Goal: Task Accomplishment & Management: Use online tool/utility

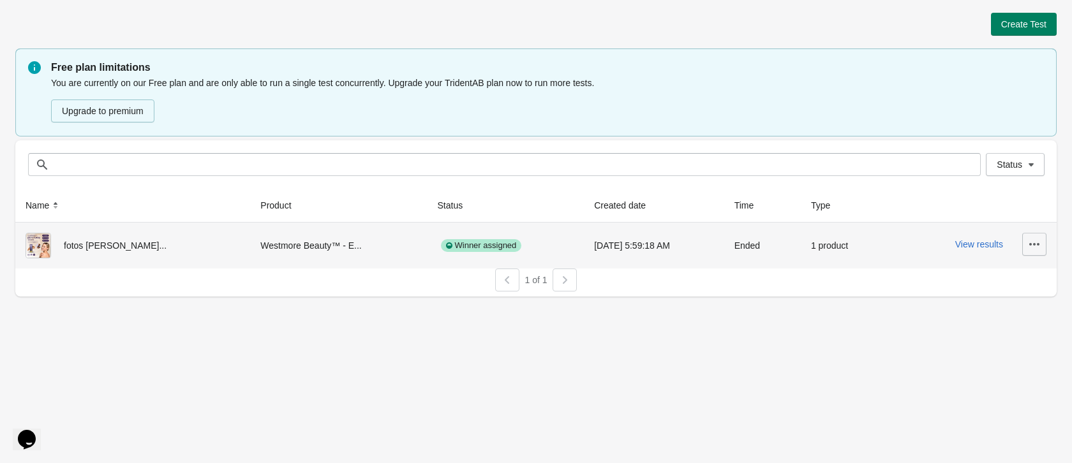
click at [1035, 242] on icon "button" at bounding box center [1034, 244] width 13 height 13
click at [989, 271] on span "Delete" at bounding box center [998, 277] width 76 height 13
click at [1003, 281] on span "Delete" at bounding box center [998, 277] width 76 height 13
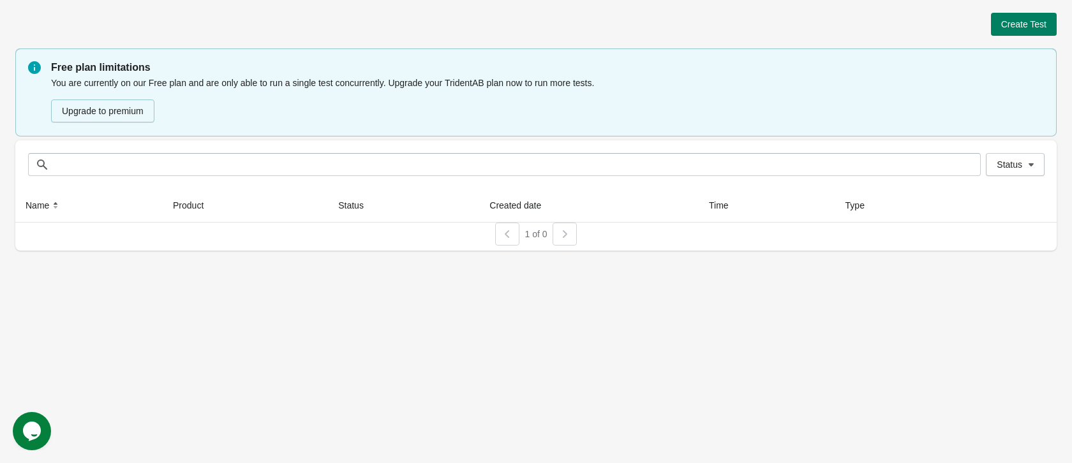
click at [758, 18] on div "Create Test" at bounding box center [535, 24] width 1041 height 23
